Goal: Find specific page/section: Find specific page/section

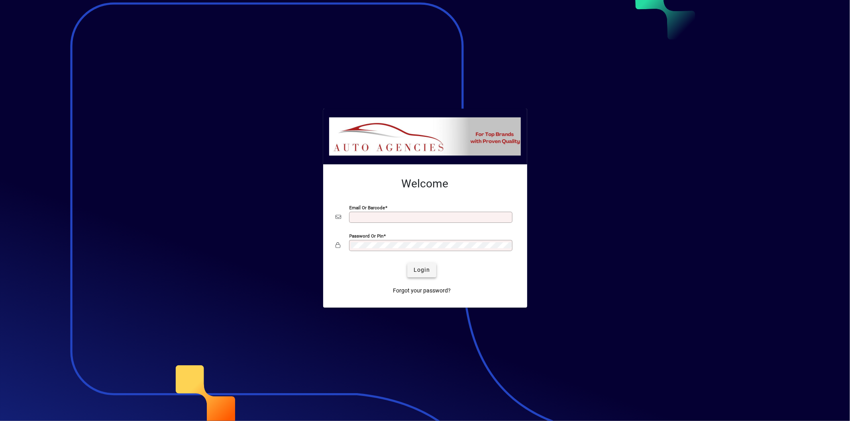
type input "**********"
click at [415, 269] on span "Login" at bounding box center [421, 270] width 16 height 8
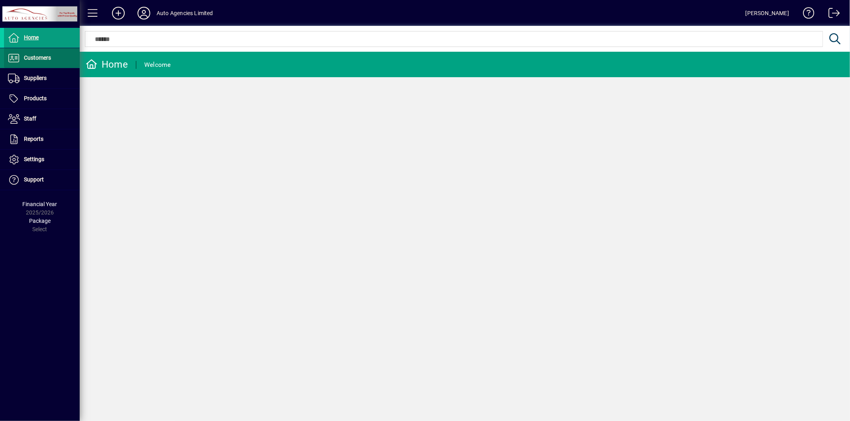
click at [42, 56] on span "Customers" at bounding box center [37, 58] width 27 height 6
